Goal: Task Accomplishment & Management: Use online tool/utility

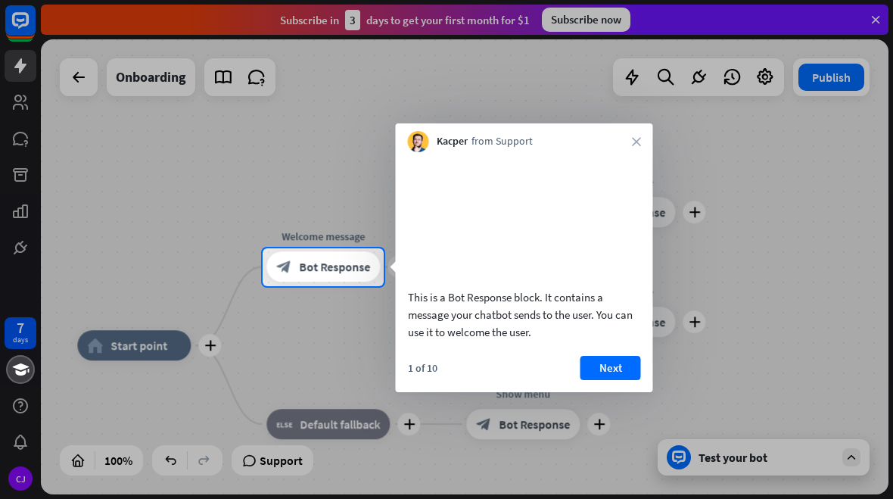
click at [640, 140] on icon "close" at bounding box center [636, 141] width 9 height 9
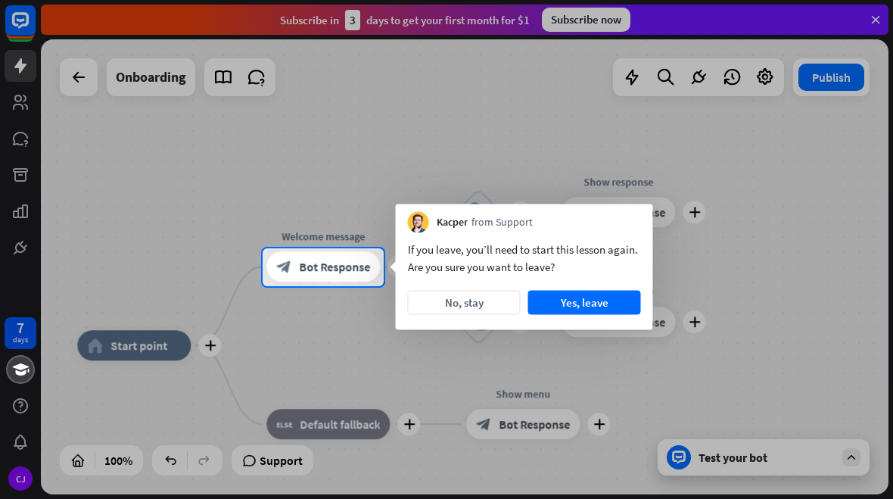
click at [614, 298] on button "Yes, leave" at bounding box center [584, 303] width 113 height 24
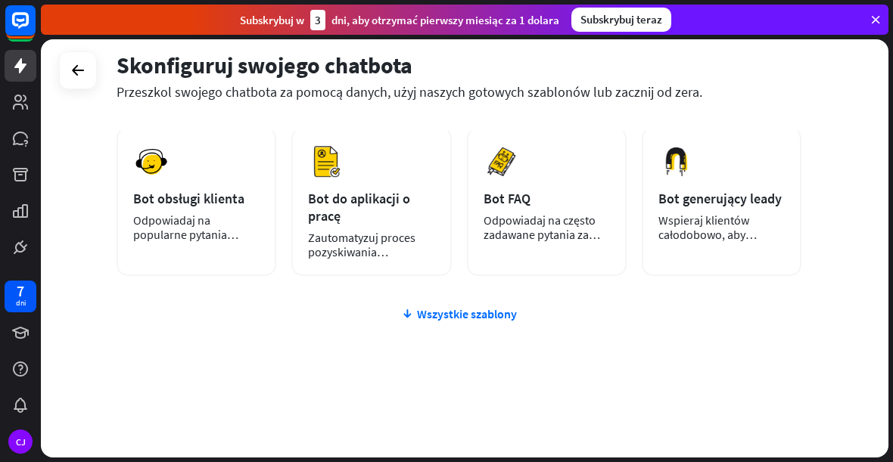
scroll to position [255, 0]
click at [491, 312] on font "Wszystkie szablony" at bounding box center [467, 313] width 100 height 15
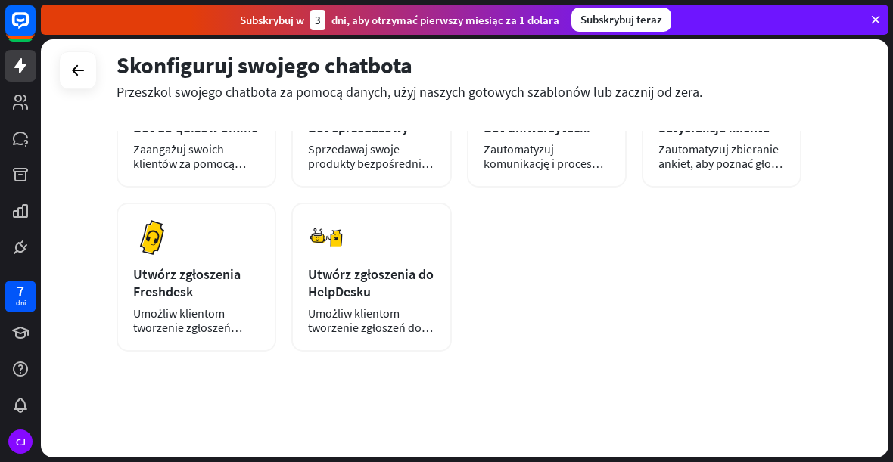
scroll to position [490, 0]
click at [21, 20] on icon at bounding box center [21, 20] width 8 height 4
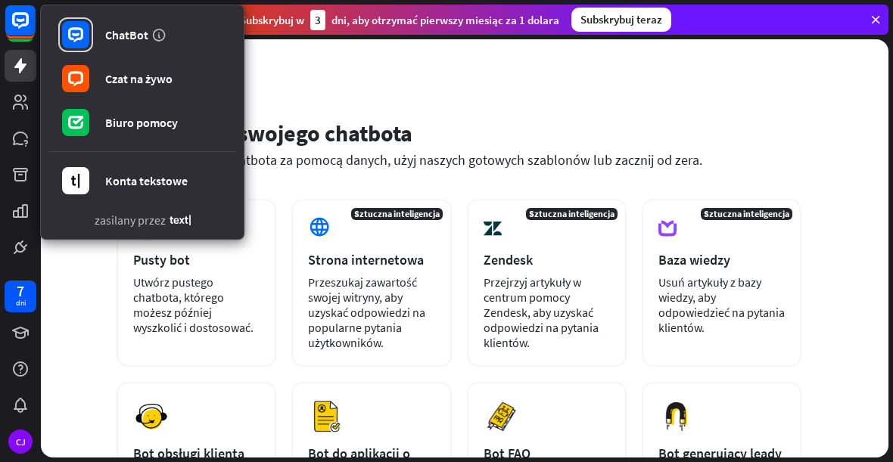
scroll to position [0, 0]
click at [787, 103] on div "Skonfiguruj swojego chatbota Przeszkol swojego chatbota za pomocą danych, użyj …" at bounding box center [465, 248] width 848 height 418
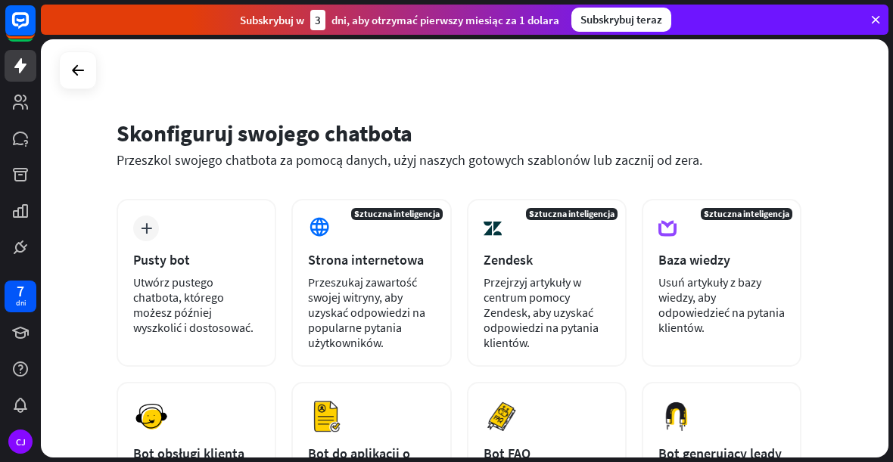
click at [400, 306] on font "Przeszukaj zawartość swojej witryny, aby uzyskać odpowiedzi na popularne pytani…" at bounding box center [366, 313] width 117 height 76
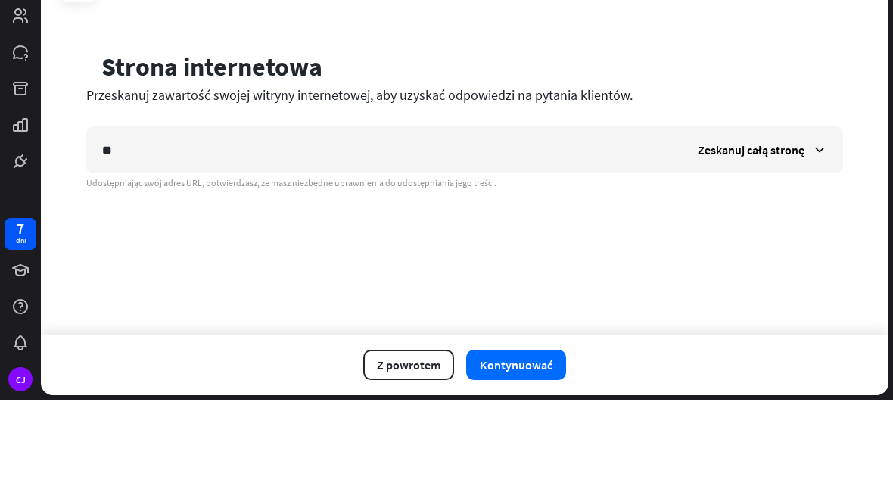
type input "*"
type input "**********"
click at [773, 229] on font "Zeskanuj całą stronę" at bounding box center [751, 236] width 107 height 15
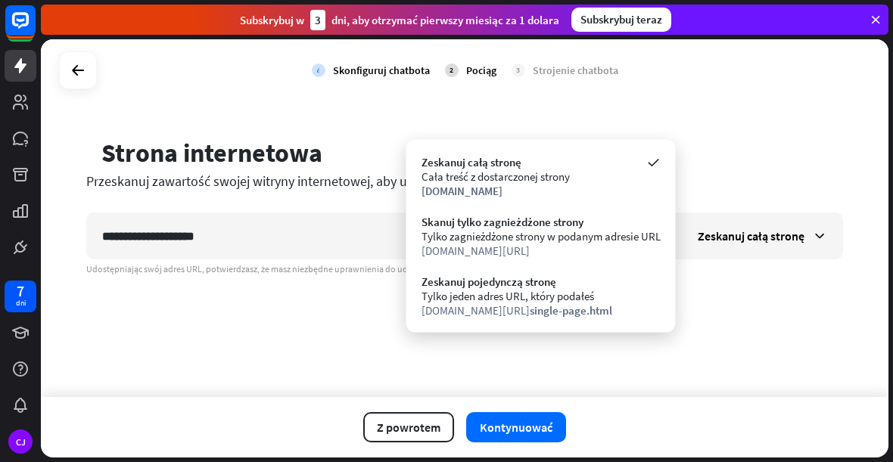
click at [654, 162] on icon at bounding box center [652, 162] width 15 height 15
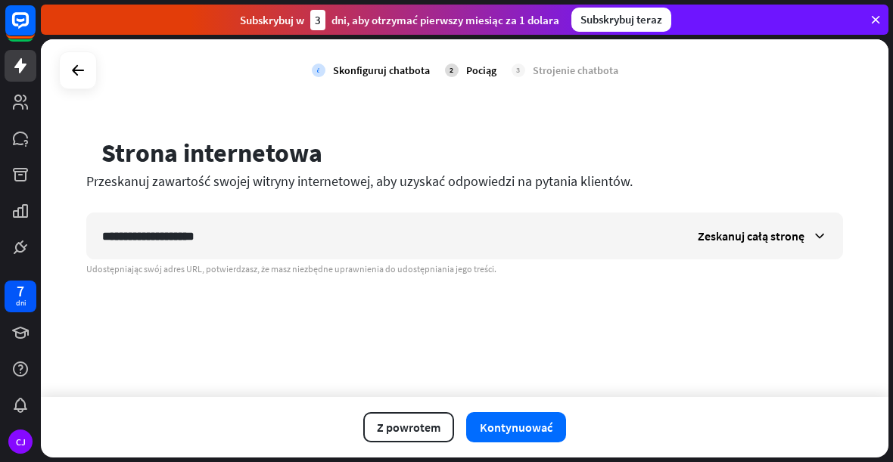
click at [780, 235] on font "Zeskanuj całą stronę" at bounding box center [751, 236] width 107 height 15
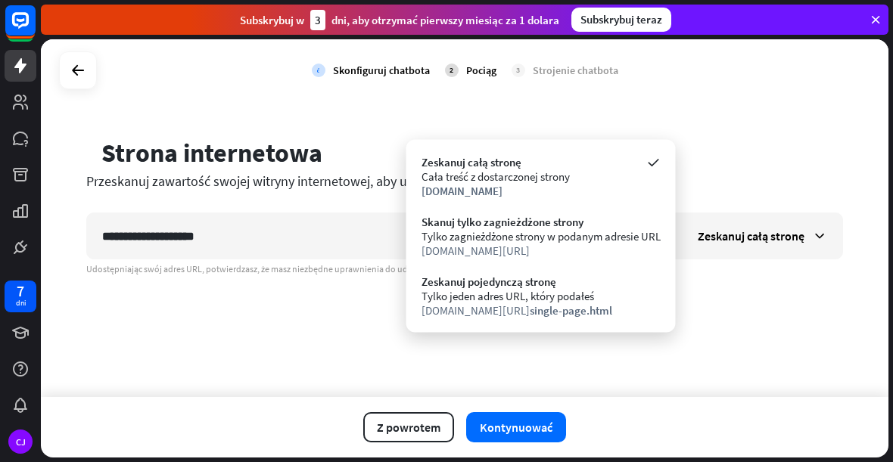
click at [608, 233] on font "Tylko zagnieżdżone strony w podanym adresie URL" at bounding box center [540, 236] width 239 height 14
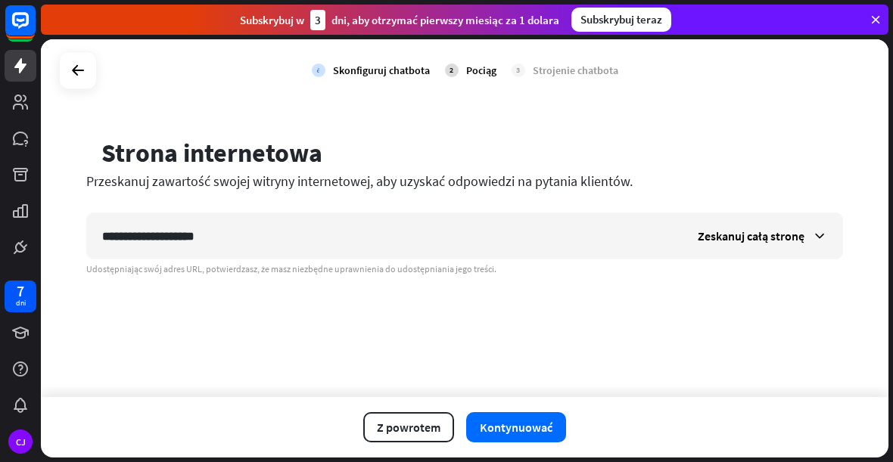
click at [541, 427] on font "Kontynuować" at bounding box center [516, 427] width 73 height 15
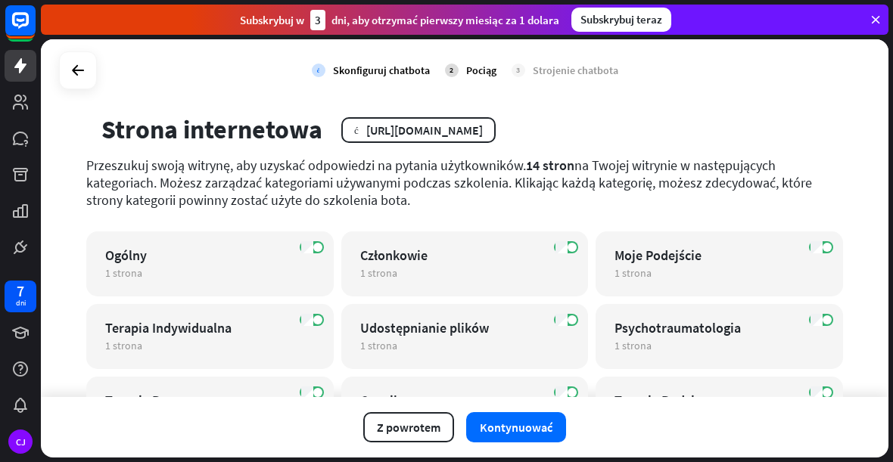
scroll to position [20, 0]
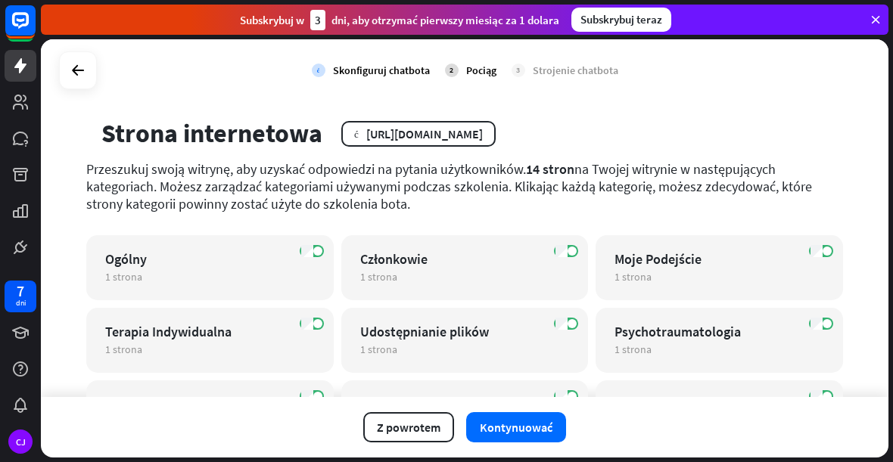
click at [170, 241] on div "NA Ogólny 1 strona redagować" at bounding box center [209, 267] width 247 height 65
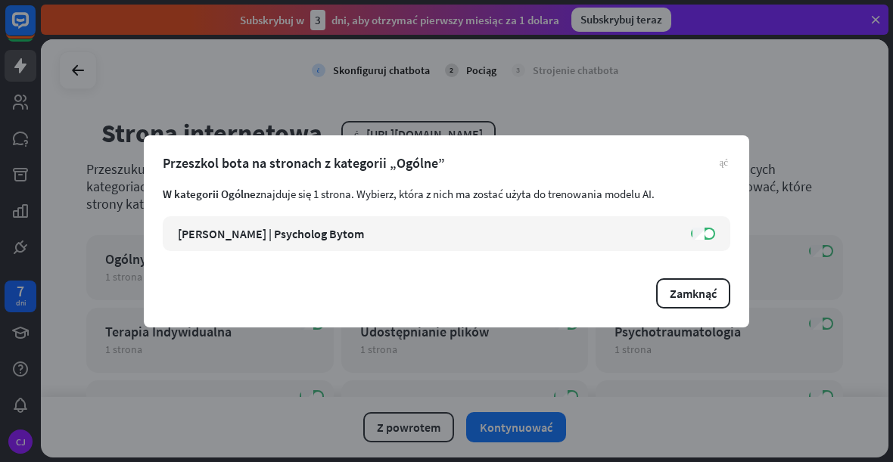
click at [697, 291] on font "Zamknąć" at bounding box center [693, 293] width 47 height 15
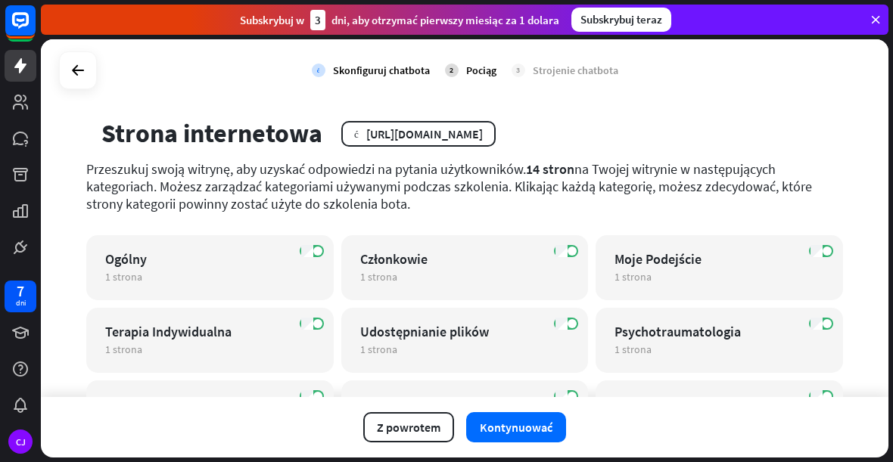
click at [743, 338] on div "Psychotraumatologia" at bounding box center [705, 331] width 183 height 17
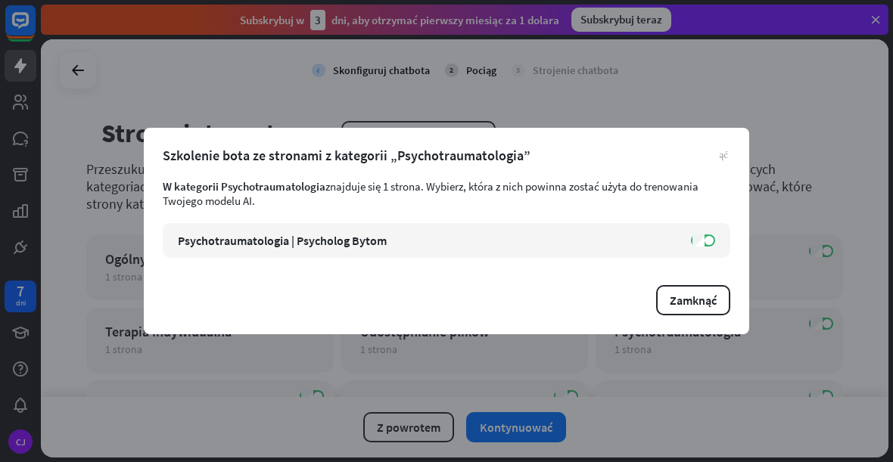
click at [706, 297] on font "Zamknąć" at bounding box center [693, 300] width 47 height 15
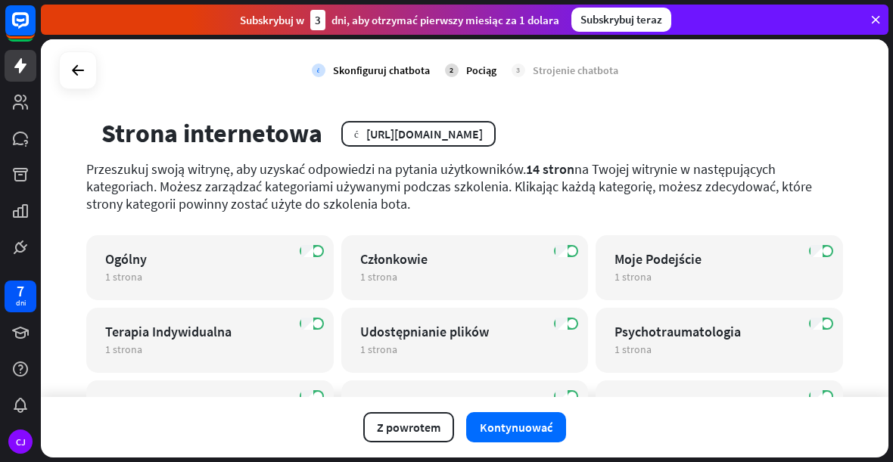
click at [543, 426] on font "Kontynuować" at bounding box center [516, 427] width 73 height 15
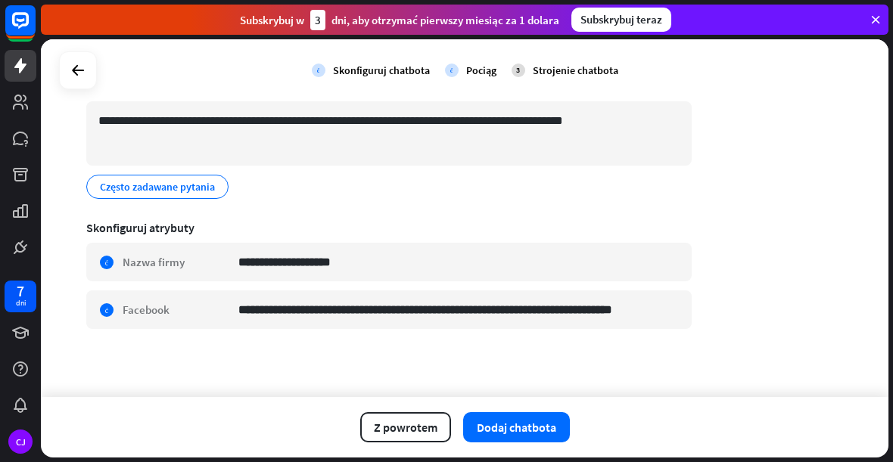
scroll to position [135, 0]
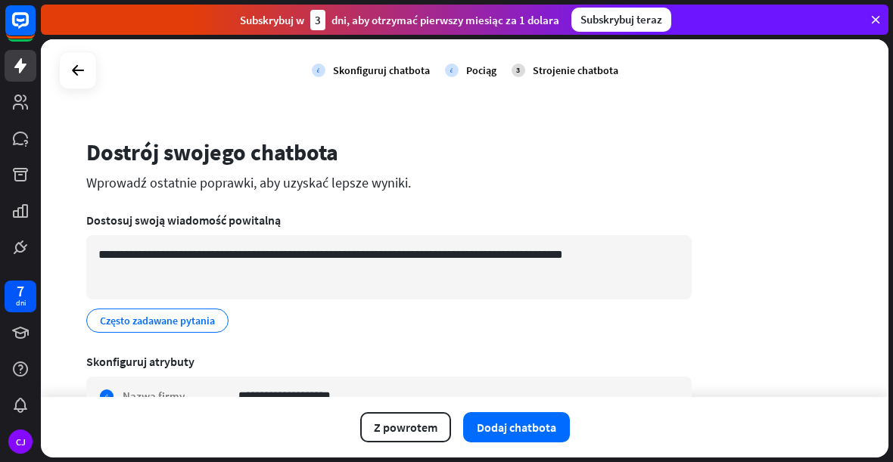
click at [540, 424] on font "Dodaj chatbota" at bounding box center [516, 427] width 79 height 15
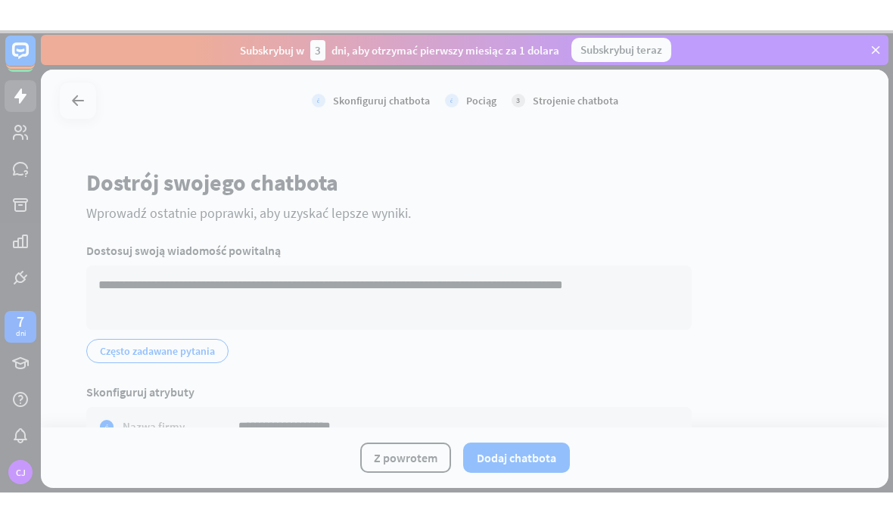
scroll to position [0, 0]
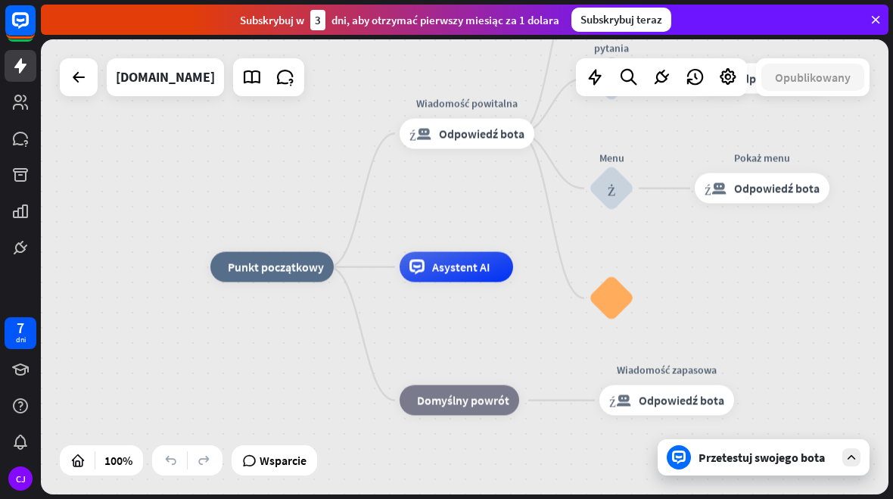
click at [736, 449] on font "Przetestuj swojego bota" at bounding box center [761, 456] width 126 height 15
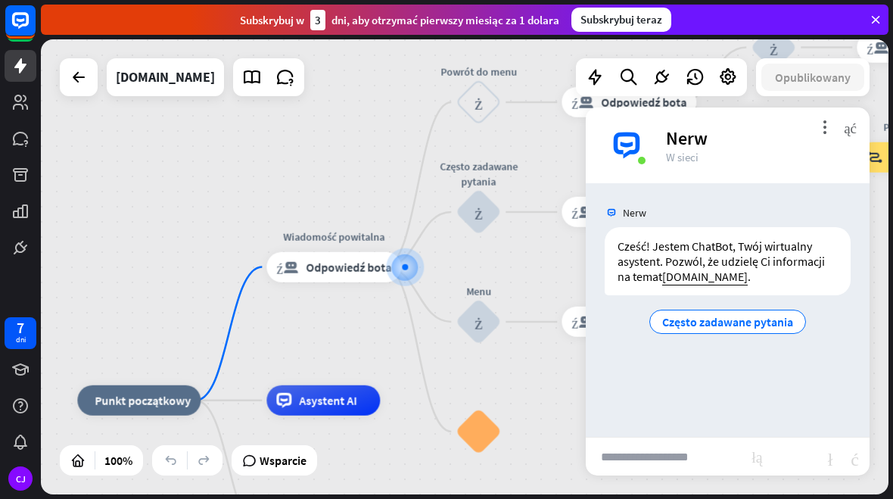
click at [707, 450] on input "text" at bounding box center [669, 456] width 166 height 38
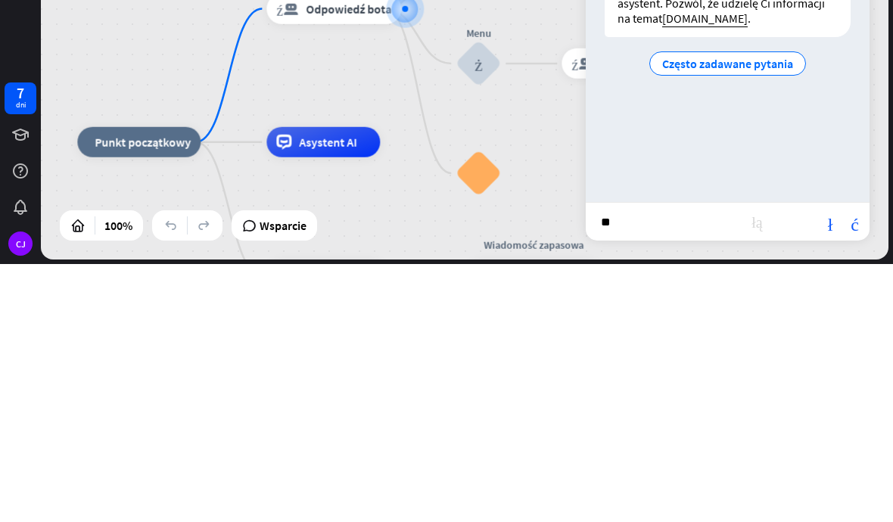
type input "***"
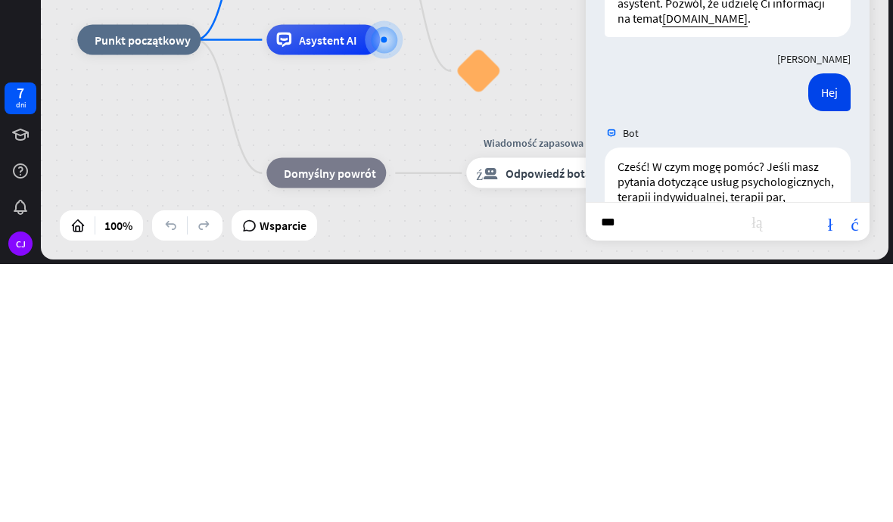
scroll to position [112, 0]
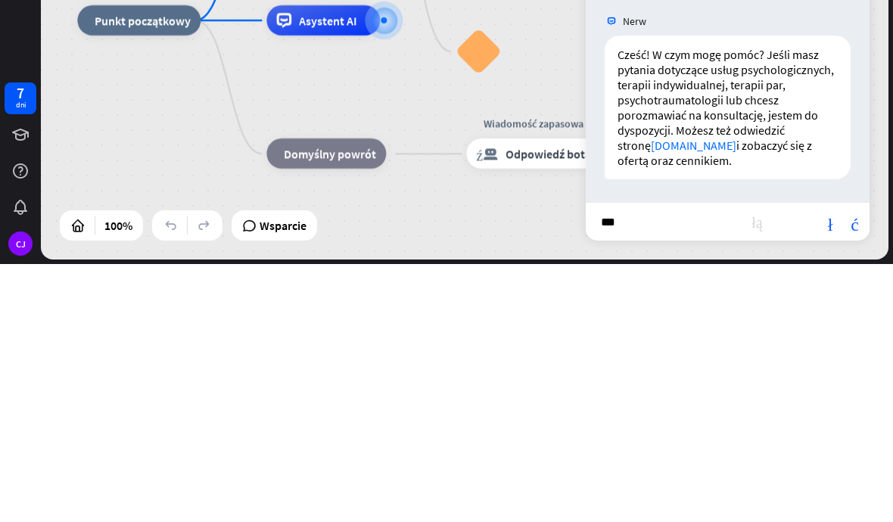
type input "**"
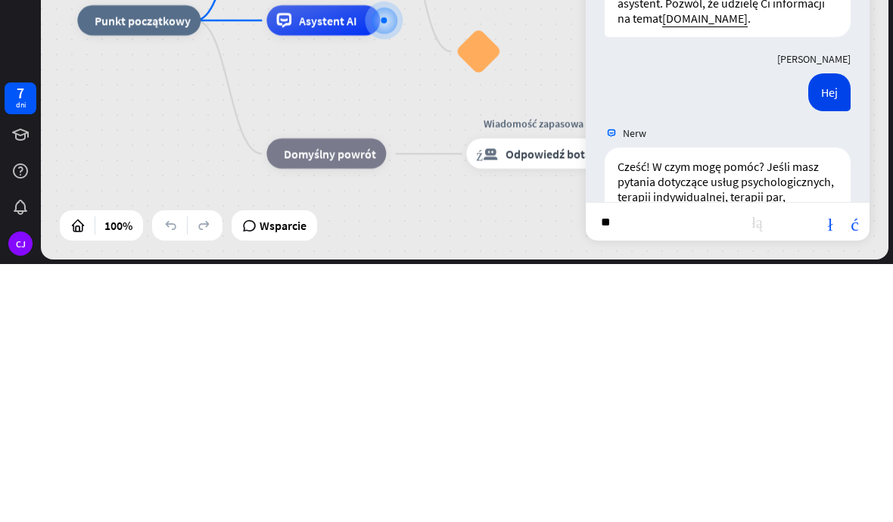
scroll to position [0, 0]
